Goal: Information Seeking & Learning: Find specific fact

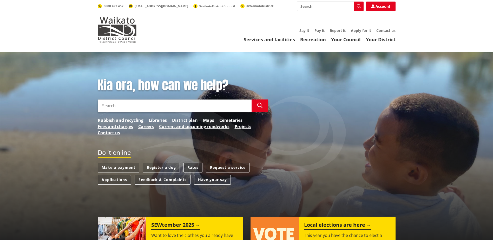
click at [194, 165] on link "Rates" at bounding box center [193, 168] width 19 height 10
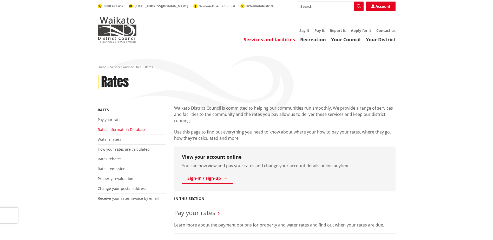
click at [119, 129] on link "Rates Information Database" at bounding box center [122, 129] width 49 height 5
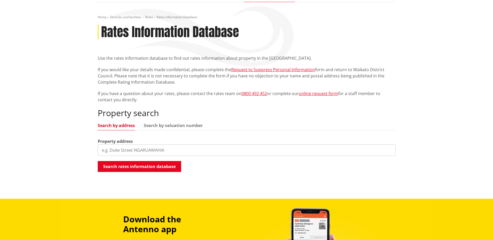
scroll to position [52, 0]
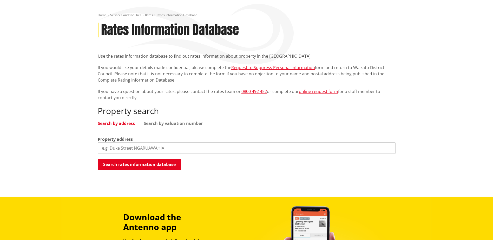
click at [136, 144] on input "search" at bounding box center [247, 147] width 298 height 11
type input "2"
type input "33 rangi"
click at [133, 167] on button "Search rates information database" at bounding box center [139, 164] width 83 height 11
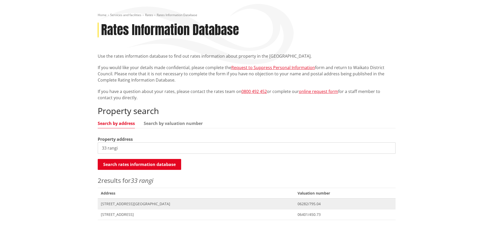
click at [131, 203] on span "[STREET_ADDRESS][GEOGRAPHIC_DATA]" at bounding box center [196, 203] width 191 height 5
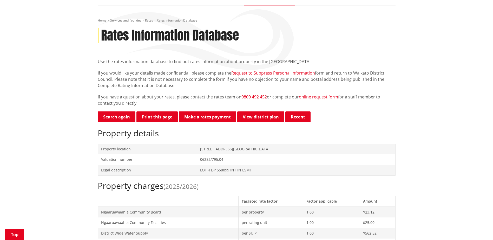
scroll to position [104, 0]
